Goal: Transaction & Acquisition: Subscribe to service/newsletter

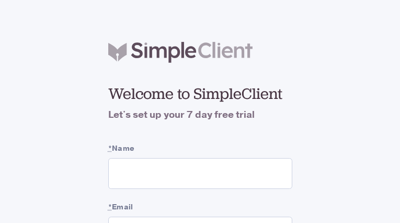
type input "QOvKILUxPMjapY"
type input "[EMAIL_ADDRESS][DOMAIN_NAME]"
checkbox input "false"
type input "DQyIxCjxEQdfEo"
type input "eSGMaceBNdloE"
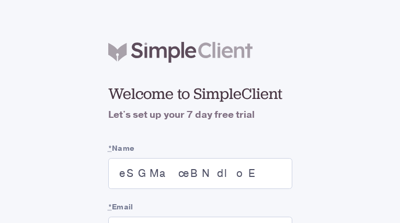
type input "[EMAIL_ADDRESS][DOMAIN_NAME]"
checkbox input "false"
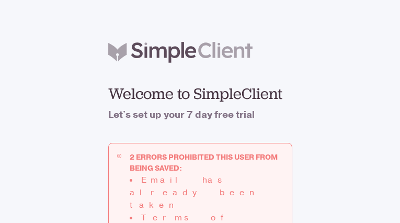
type input "[EMAIL_ADDRESS][DOMAIN_NAME]"
checkbox input "false"
type input "CZokgaiRUyBg"
type input "VkAoENbFSiqOLdH"
type input "[EMAIL_ADDRESS][DOMAIN_NAME]"
